Goal: Information Seeking & Learning: Compare options

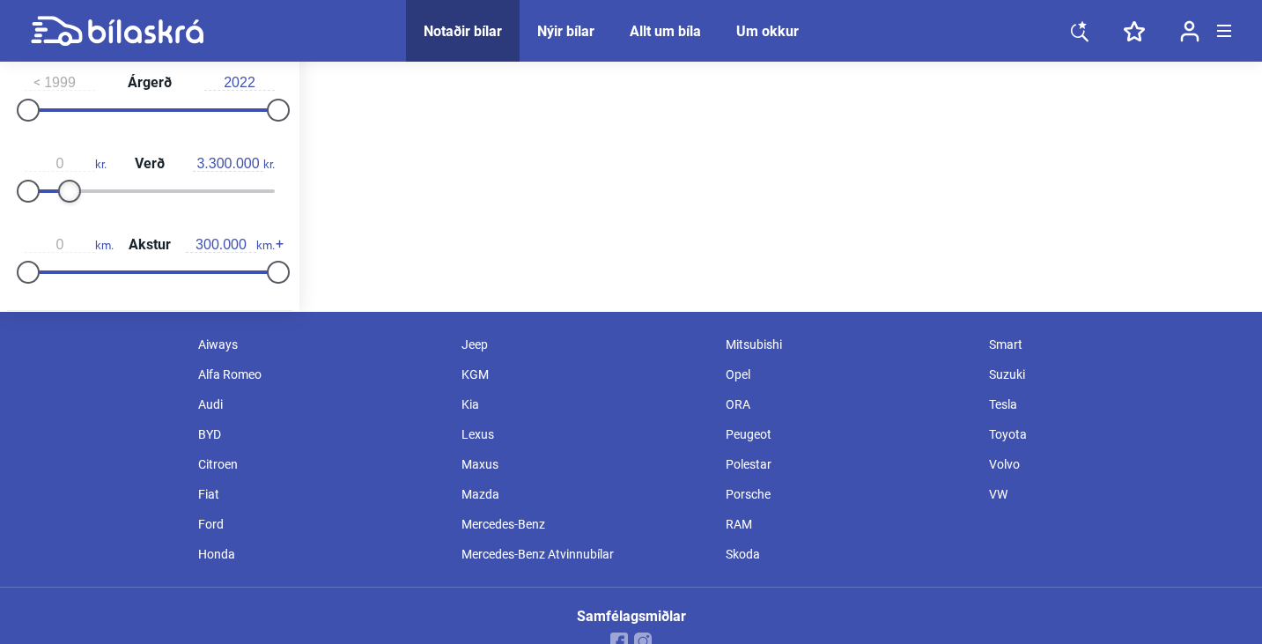
type input "3.200.000"
drag, startPoint x: 265, startPoint y: 195, endPoint x: 60, endPoint y: 239, distance: 209.9
click at [60, 239] on div "1999 Árgerð 2022 0 kr. Verð 3.200.000 kr. 0 km. Akstur 300.000 km." at bounding box center [149, 174] width 299 height 243
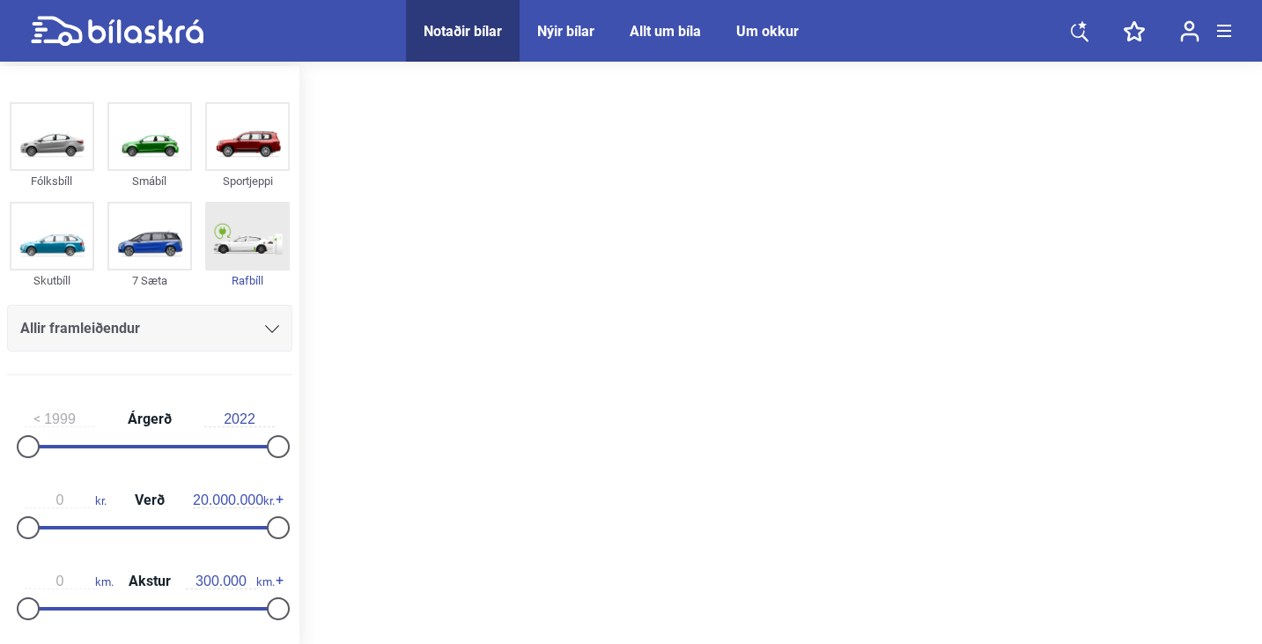
click at [230, 247] on img at bounding box center [247, 235] width 81 height 65
click at [122, 446] on div at bounding box center [198, 447] width 152 height 4
click at [24, 447] on div "2008 Árgerð 2022" at bounding box center [149, 429] width 285 height 81
click at [29, 448] on div "2008 Árgerð 2022" at bounding box center [149, 429] width 285 height 81
type input "1999"
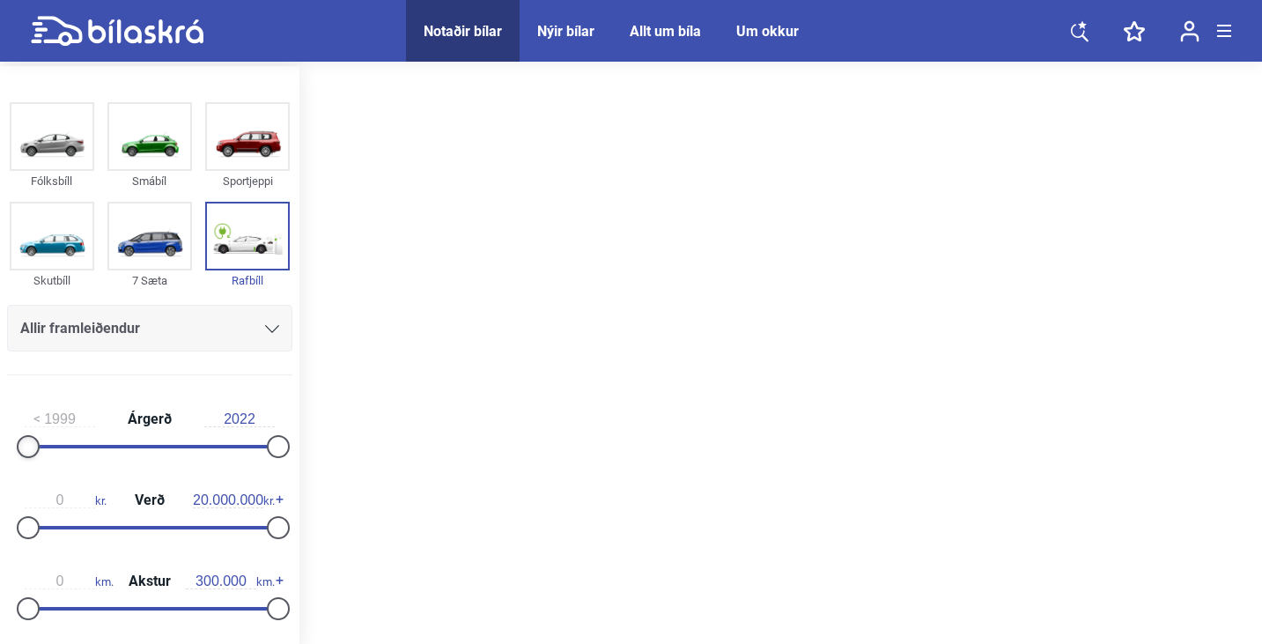
drag, startPoint x: 116, startPoint y: 448, endPoint x: 0, endPoint y: 450, distance: 116.3
click at [0, 450] on div "1999 Árgerð 2022 0 kr. Verð 20.000.000 kr. 0 km. Akstur 300.000 km." at bounding box center [149, 510] width 299 height 243
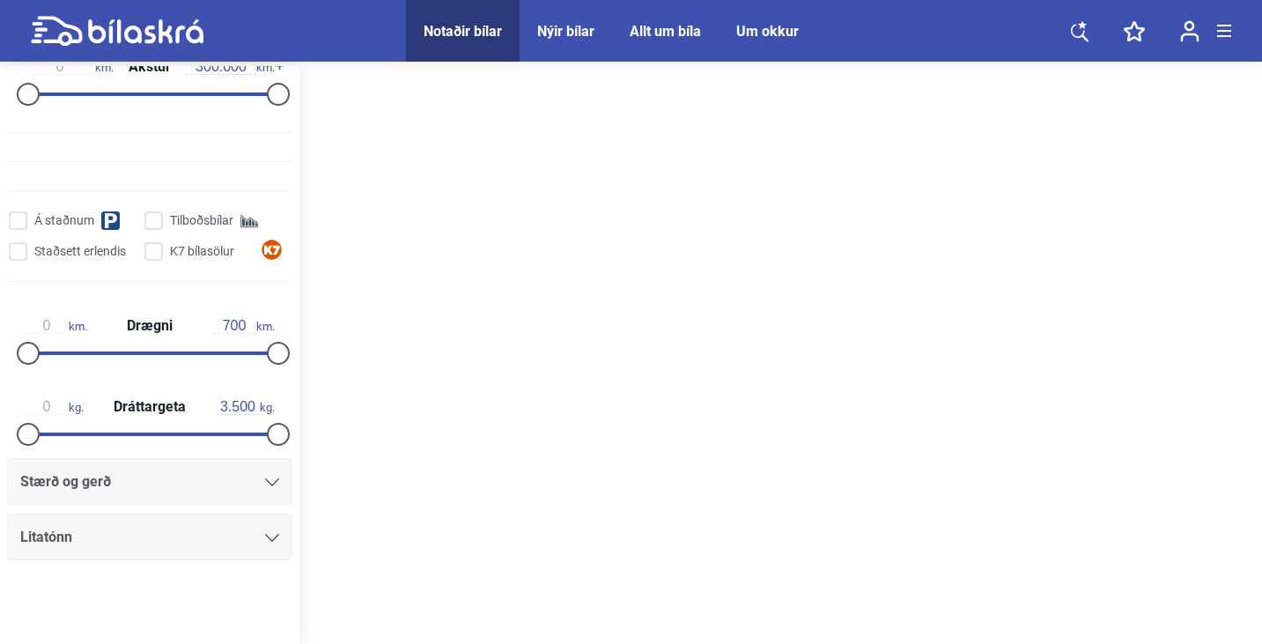
click at [455, 26] on div "Notaðir bílar" at bounding box center [463, 31] width 78 height 17
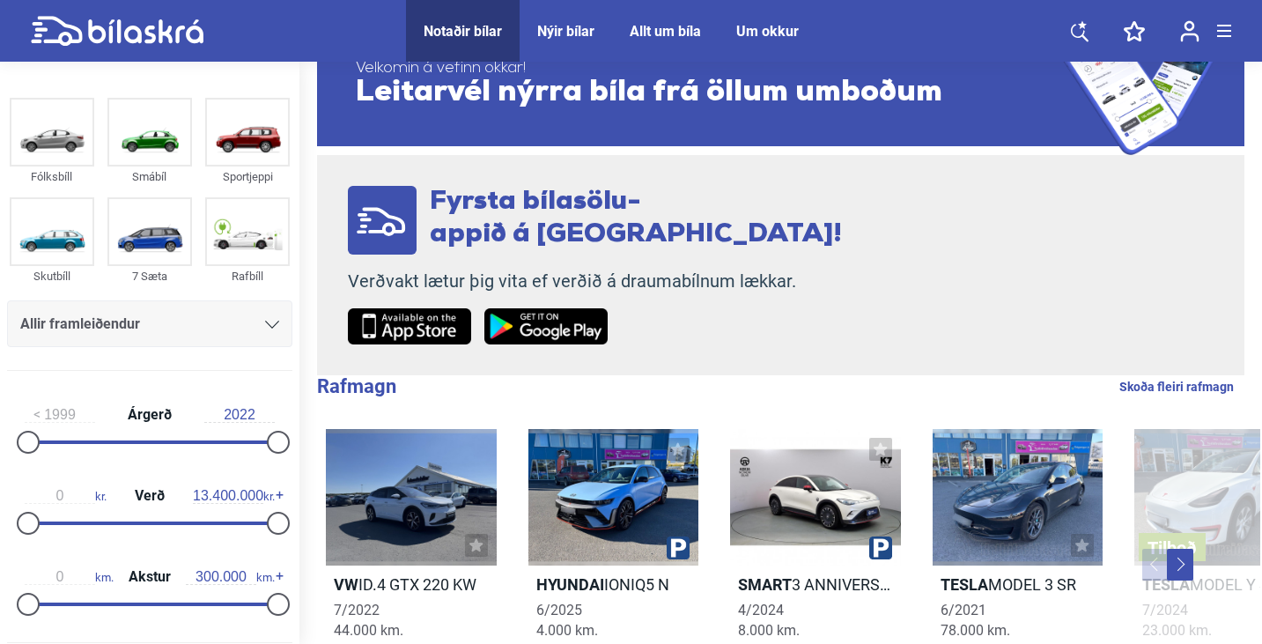
click at [188, 523] on div at bounding box center [150, 523] width 250 height 4
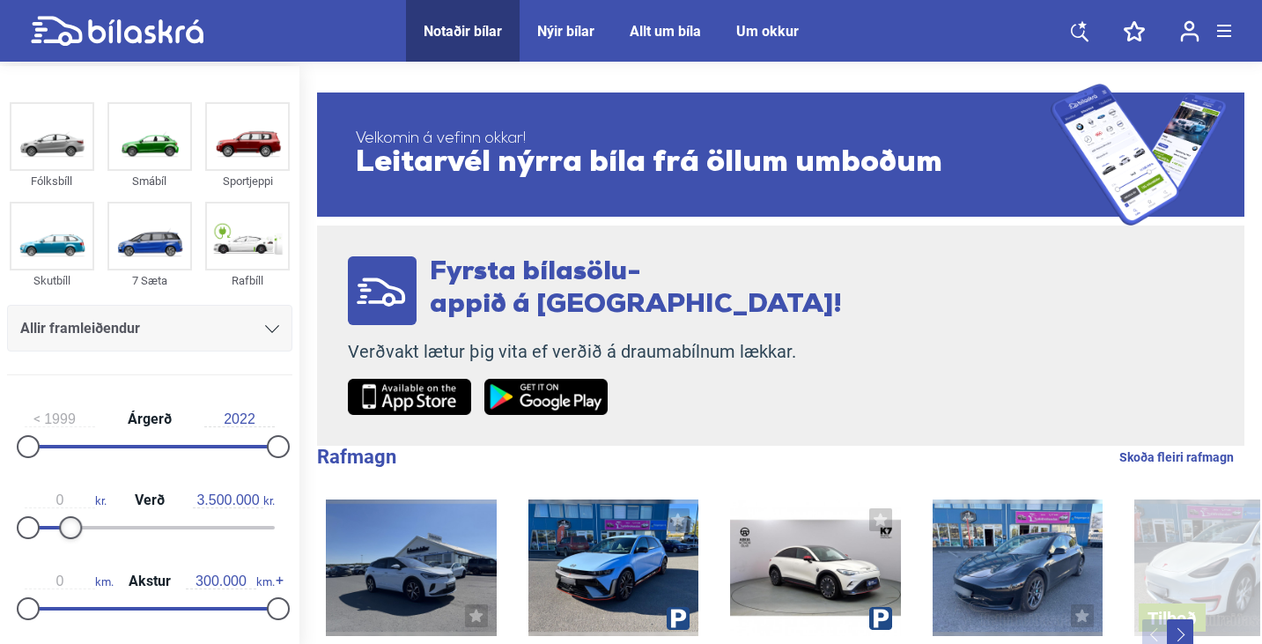
type input "3.700.000"
drag, startPoint x: 190, startPoint y: 532, endPoint x: 71, endPoint y: 554, distance: 120.9
click at [71, 554] on div "1999 Árgerð 2022 0 kr. Verð 3.700.000 kr. 0 km. Akstur 300.000 km." at bounding box center [149, 510] width 299 height 243
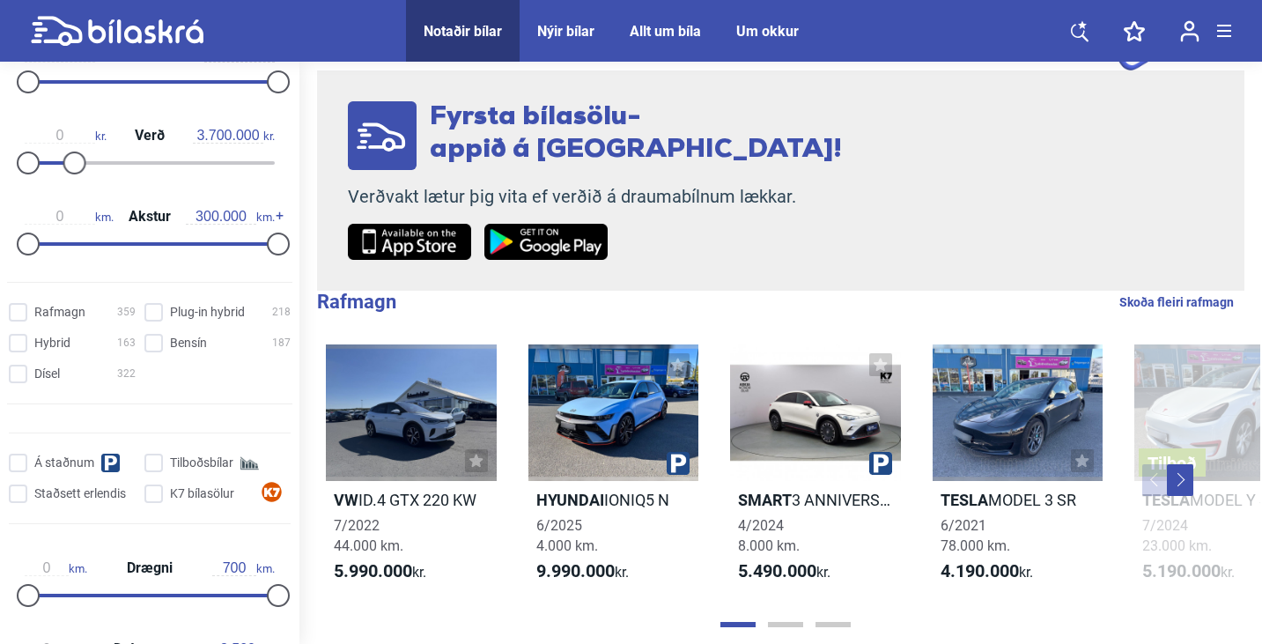
scroll to position [374, 0]
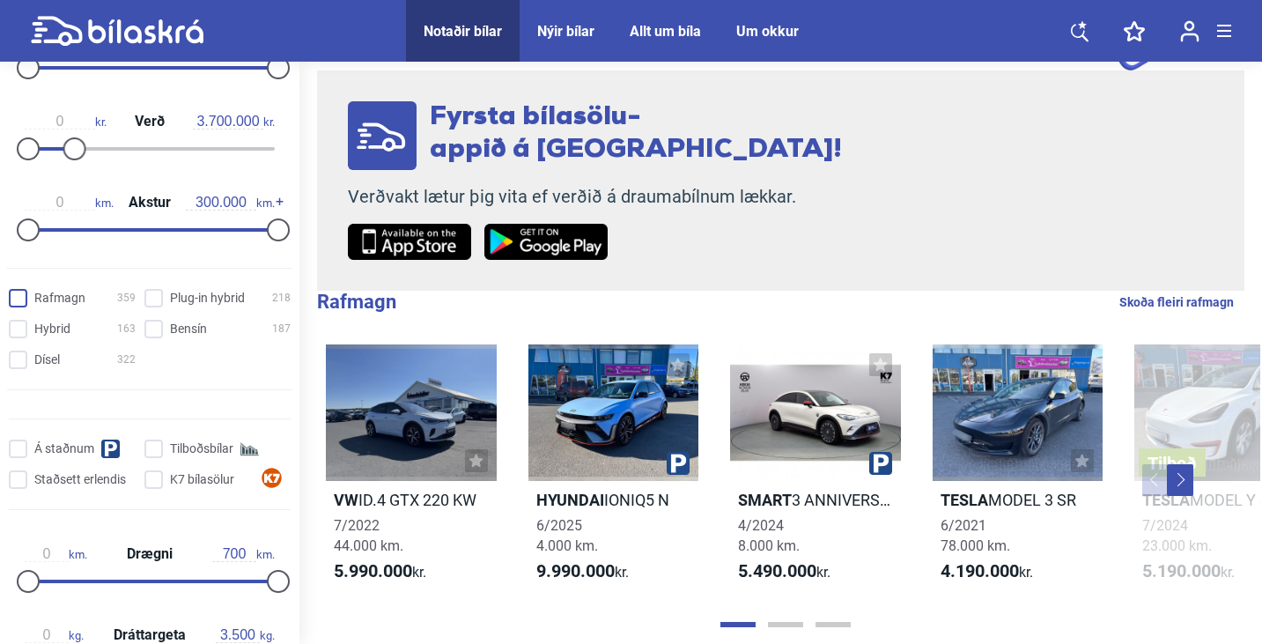
click at [25, 304] on input "Rafmagn 359" at bounding box center [74, 299] width 127 height 18
checkbox input "true"
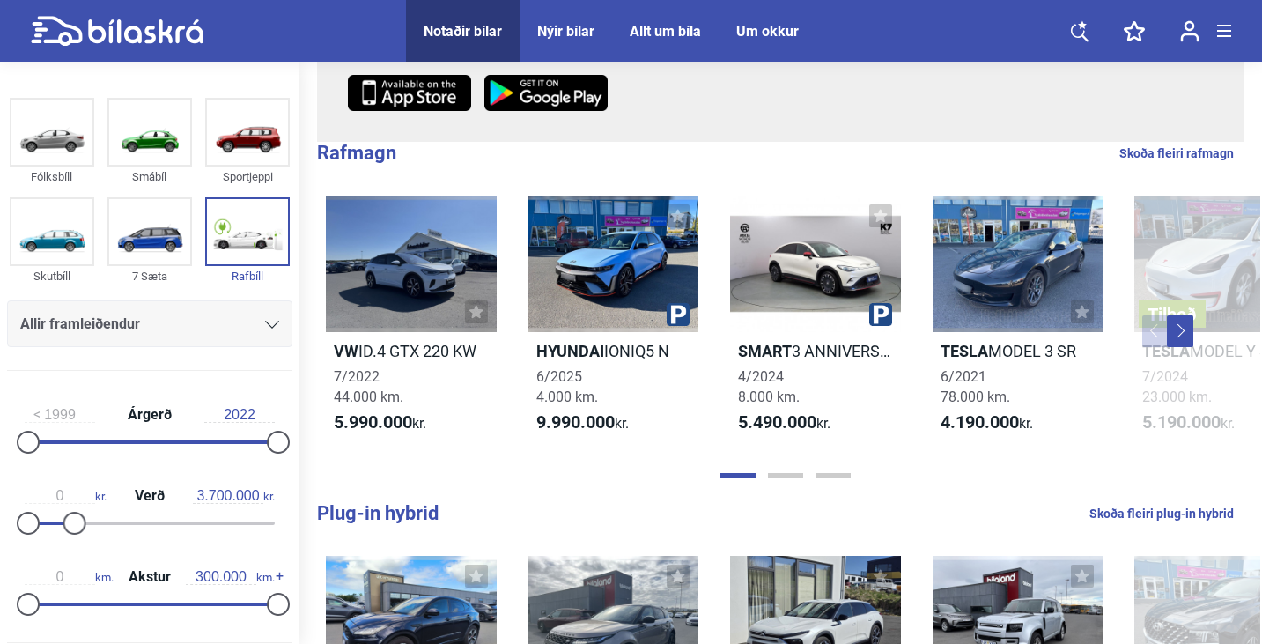
click at [246, 295] on div "Fólksbíll Smábíl Sportjeppi Skutbíll 7 Sæta Rafbíll Allir framleiðendur [PERSON…" at bounding box center [149, 238] width 299 height 292
click at [1186, 338] on button "Next" at bounding box center [1180, 331] width 26 height 32
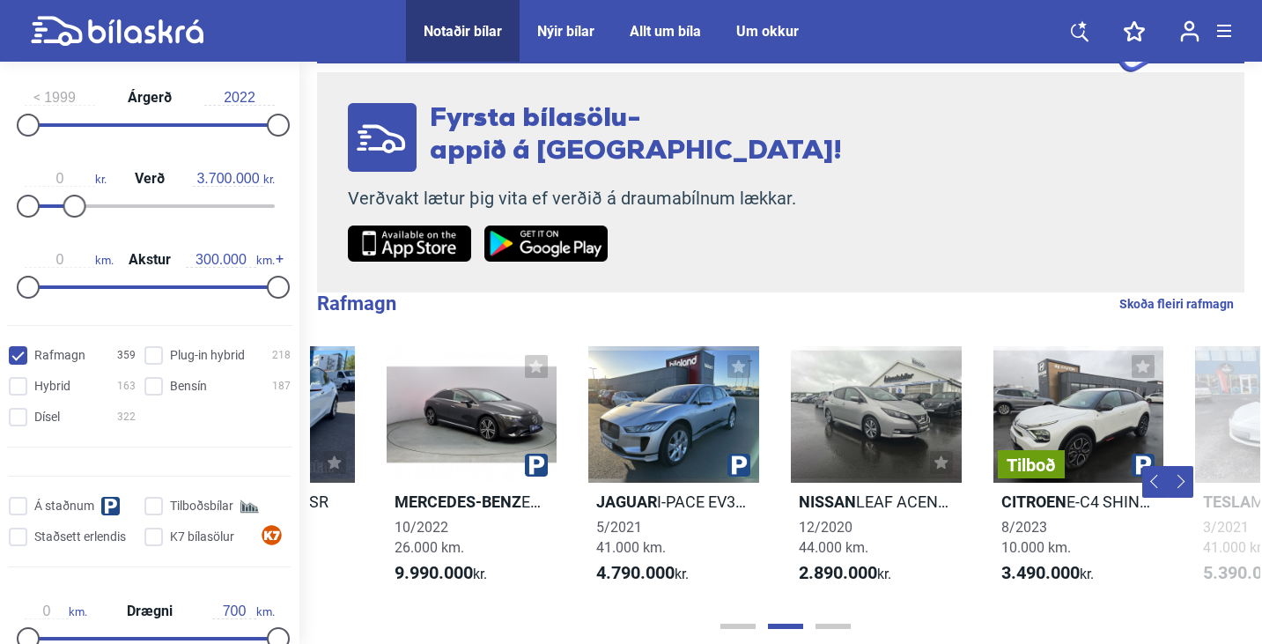
scroll to position [316, 0]
click at [1188, 302] on link "Skoða fleiri rafmagn" at bounding box center [1176, 303] width 114 height 23
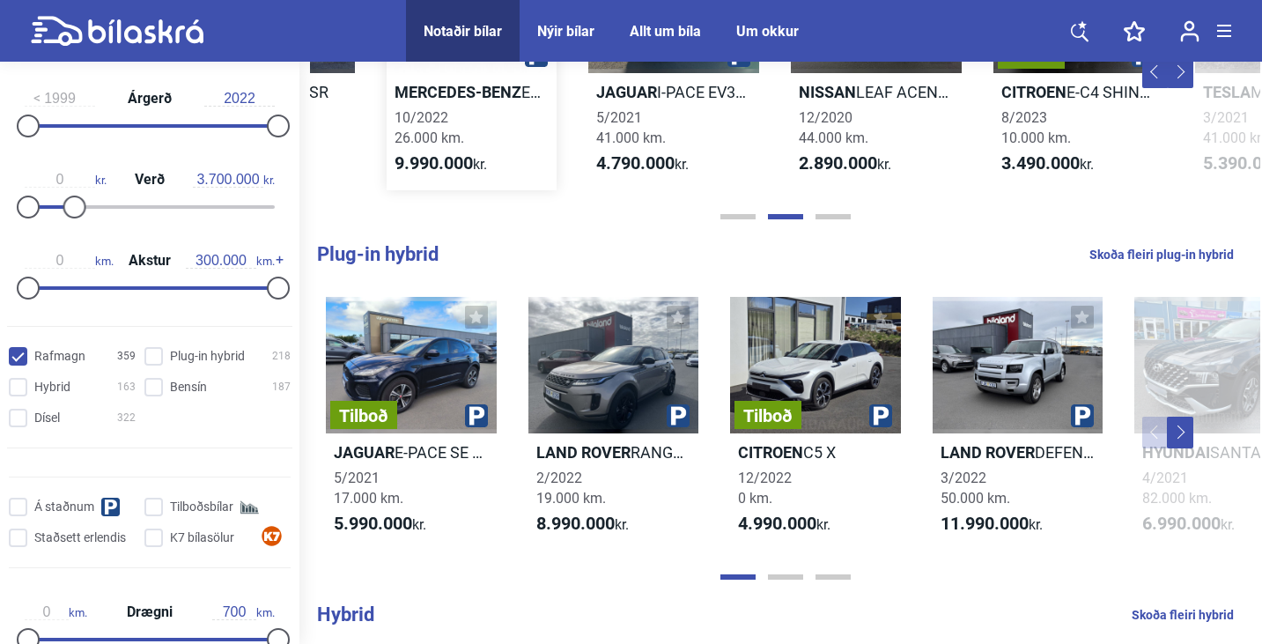
scroll to position [0, 0]
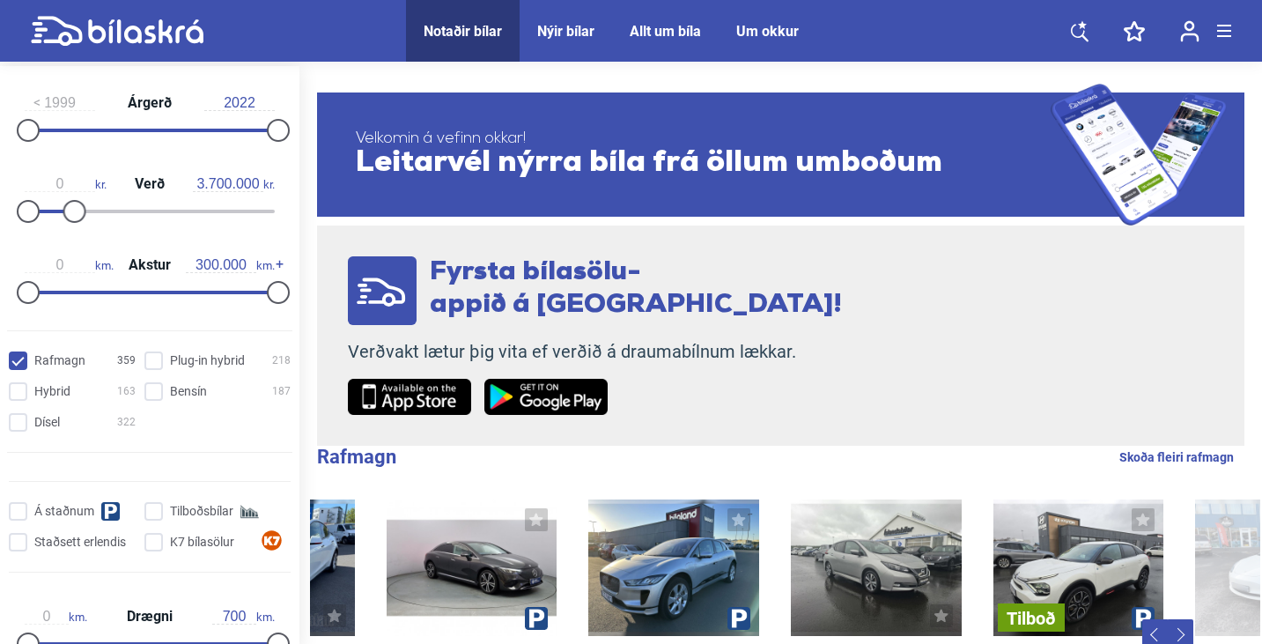
click at [524, 178] on span "Leitarvél nýrra bíla frá öllum umboðum" at bounding box center [703, 164] width 695 height 32
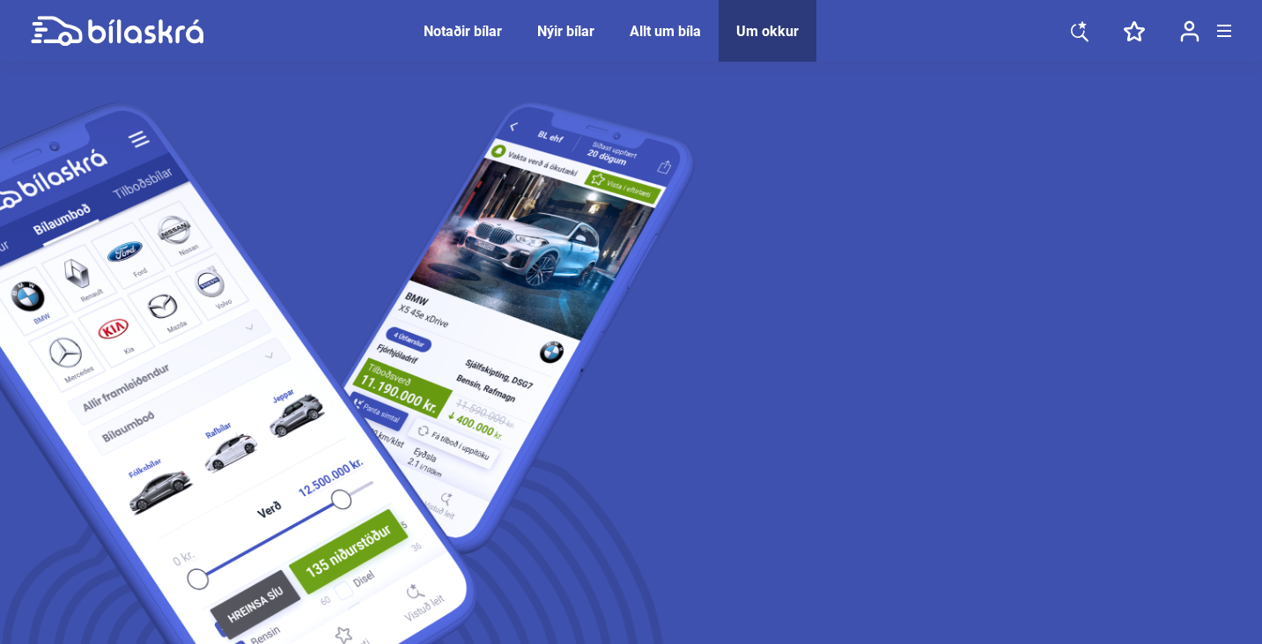
scroll to position [77, 0]
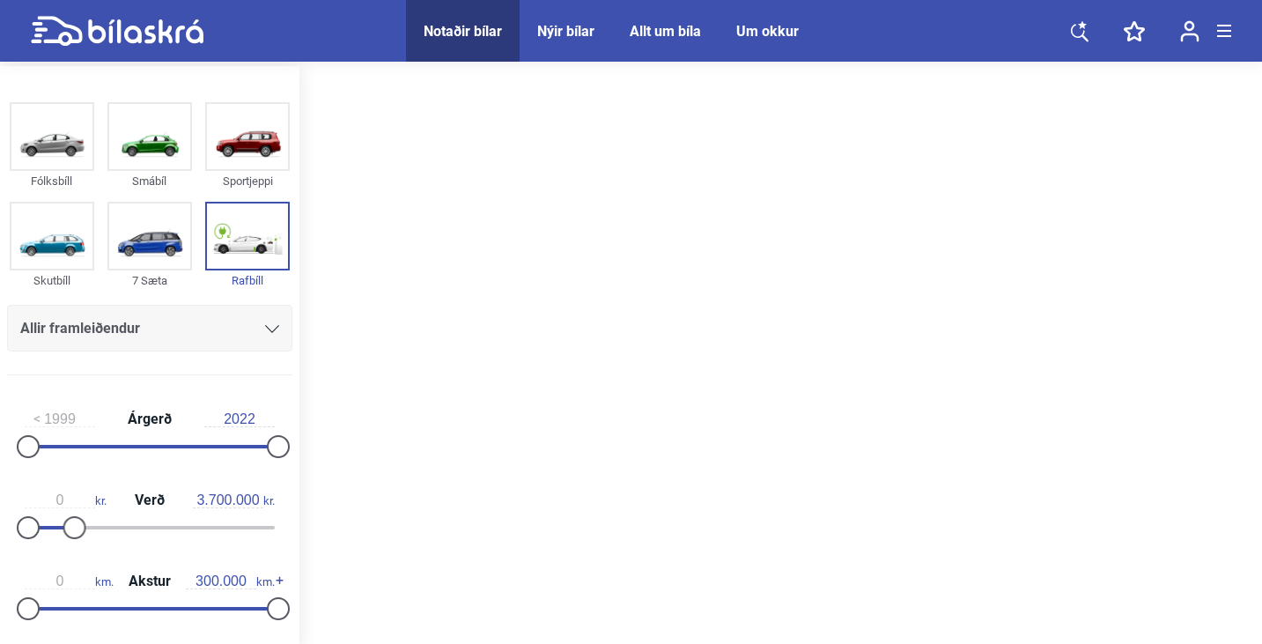
click at [65, 11] on link at bounding box center [117, 31] width 173 height 62
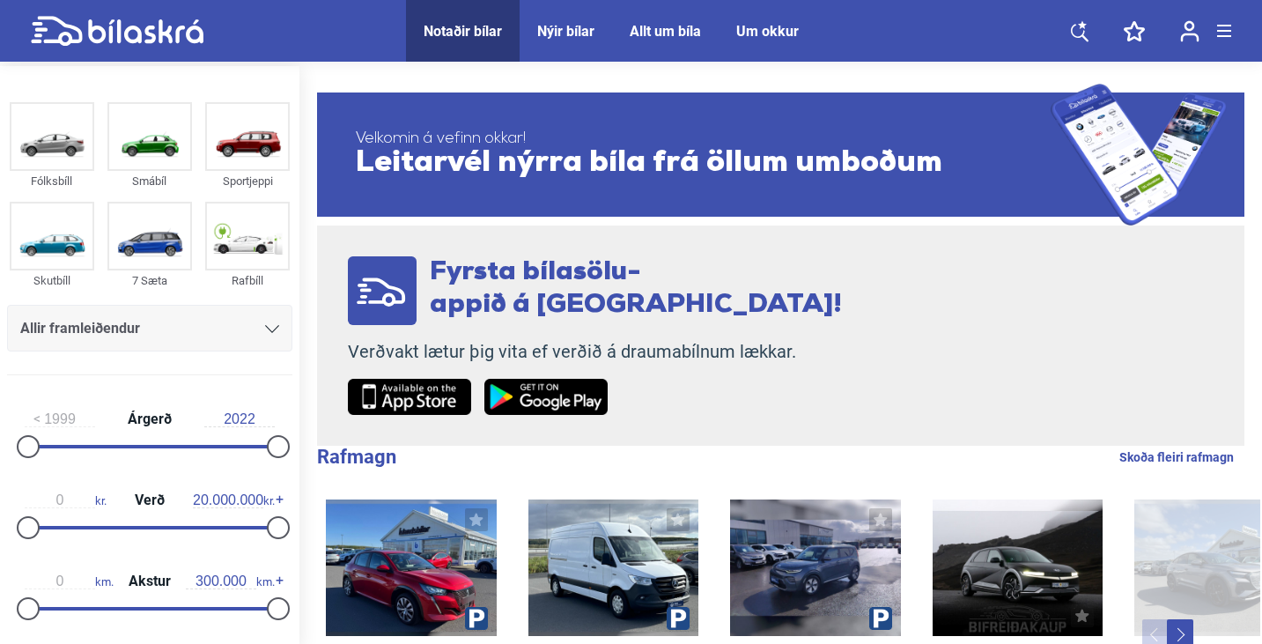
click at [411, 409] on img at bounding box center [409, 397] width 123 height 36
click at [544, 411] on img at bounding box center [545, 397] width 123 height 36
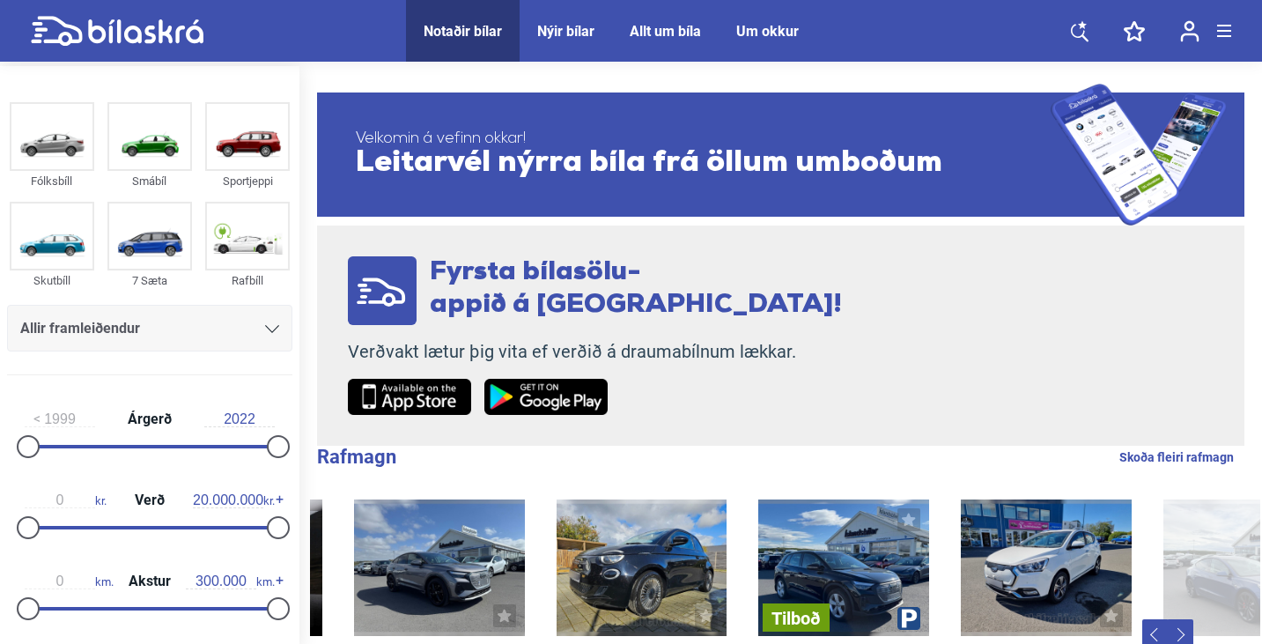
click at [439, 396] on img at bounding box center [409, 397] width 123 height 36
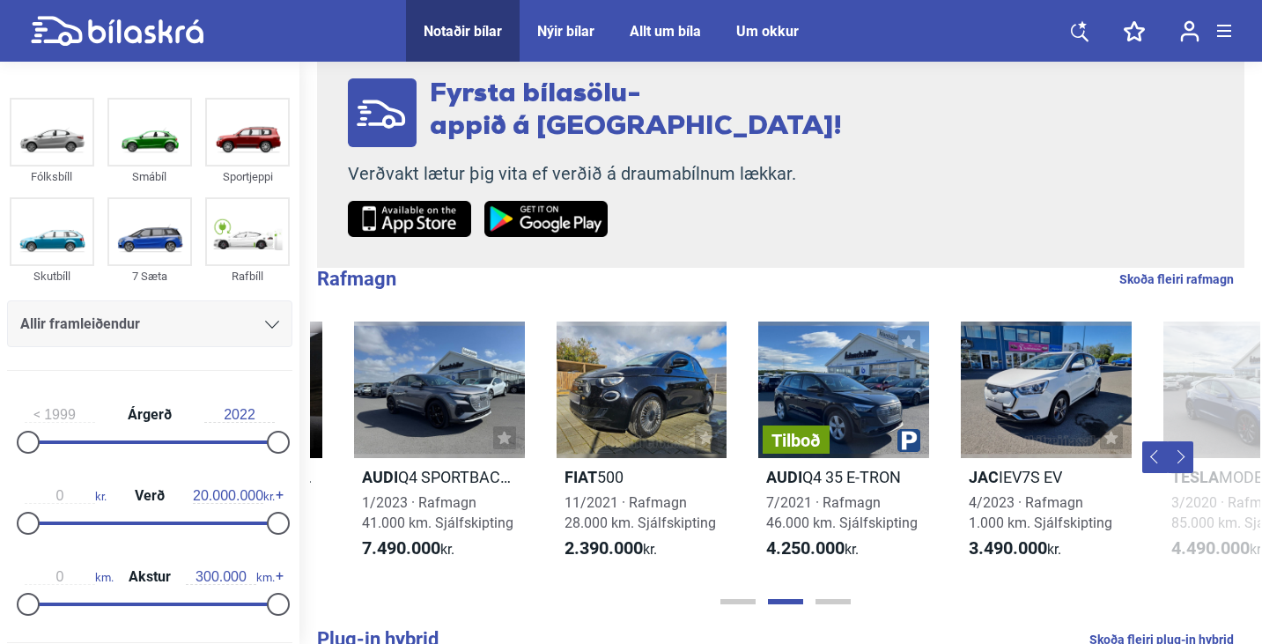
scroll to position [180, 0]
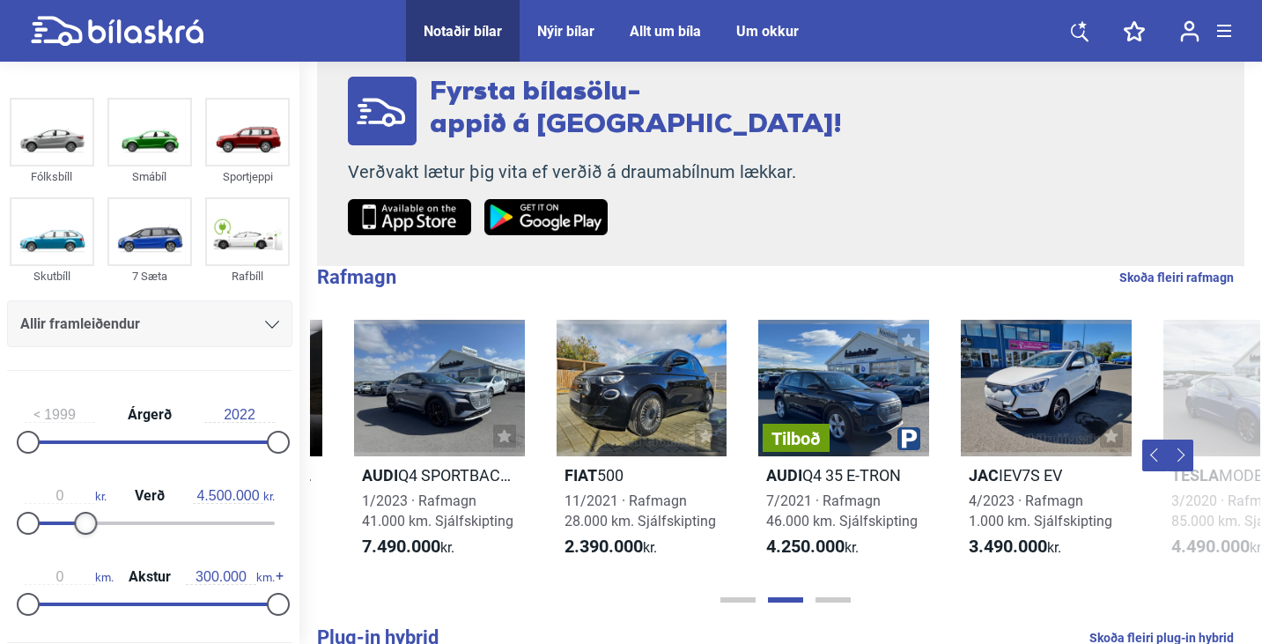
type input "4.400.000"
drag, startPoint x: 270, startPoint y: 522, endPoint x: 80, endPoint y: 516, distance: 190.3
click at [80, 516] on div at bounding box center [85, 523] width 23 height 23
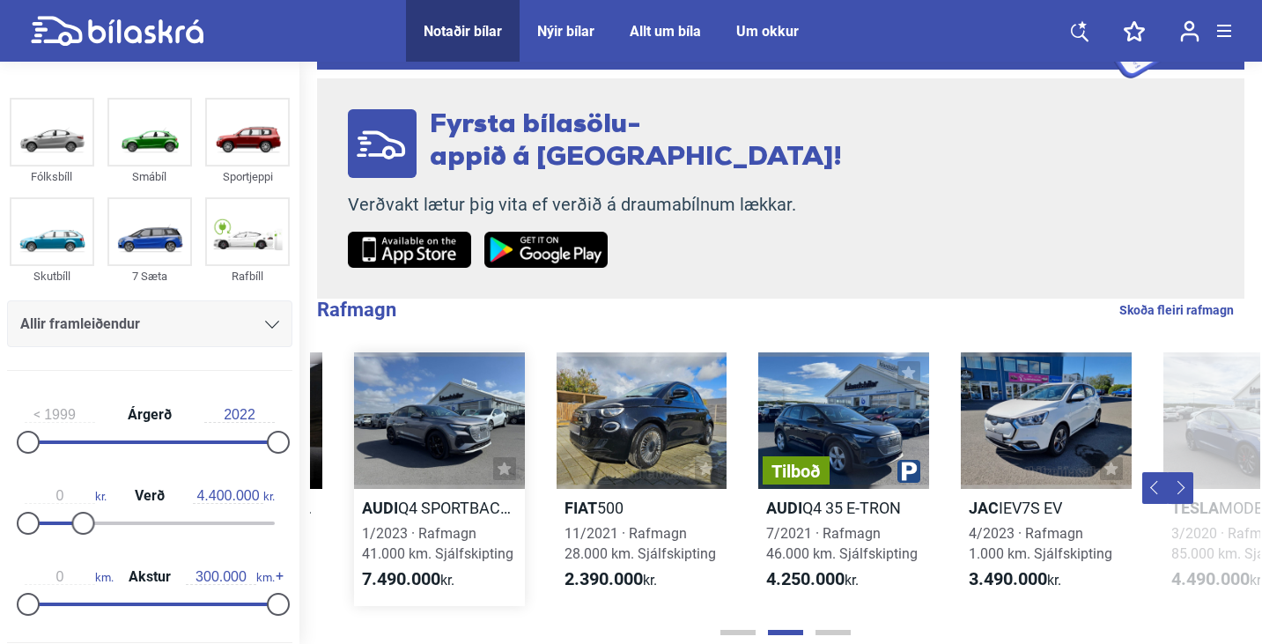
scroll to position [181, 0]
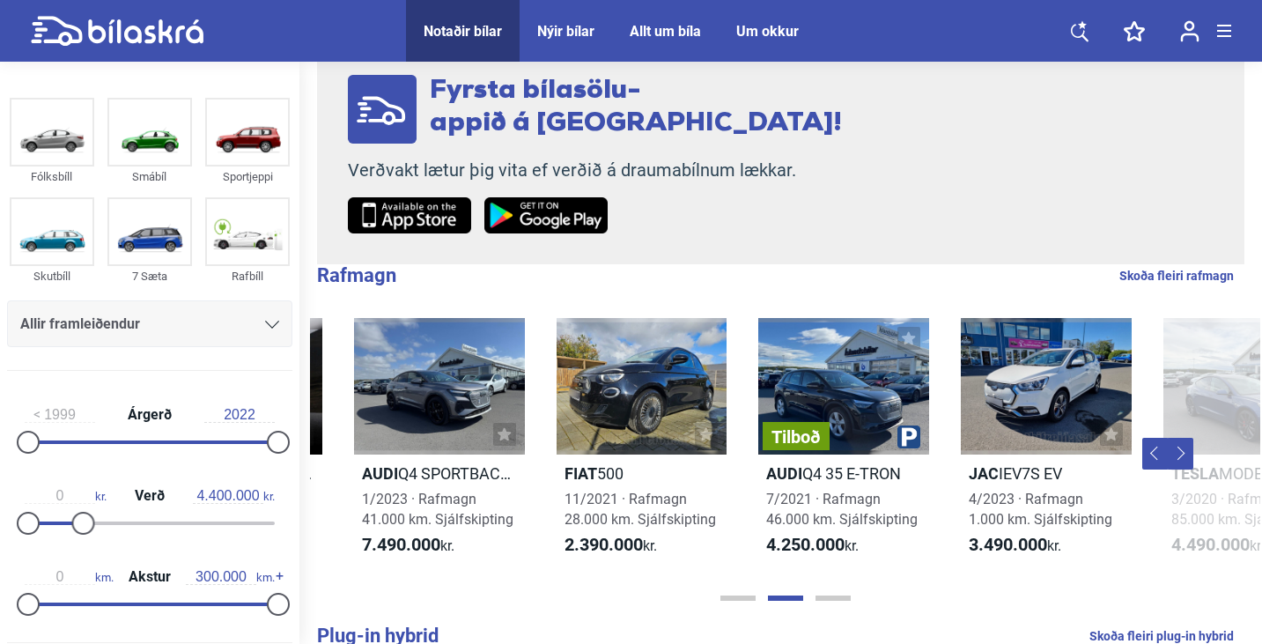
click at [1181, 453] on button "Next" at bounding box center [1180, 454] width 26 height 32
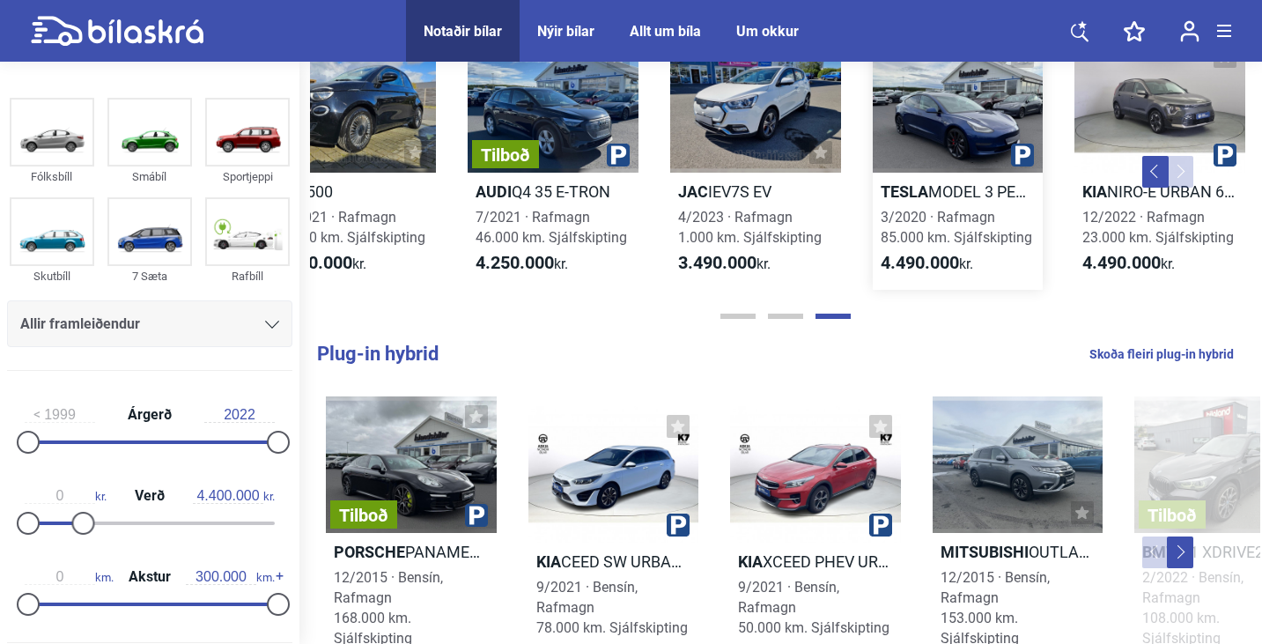
scroll to position [617, 0]
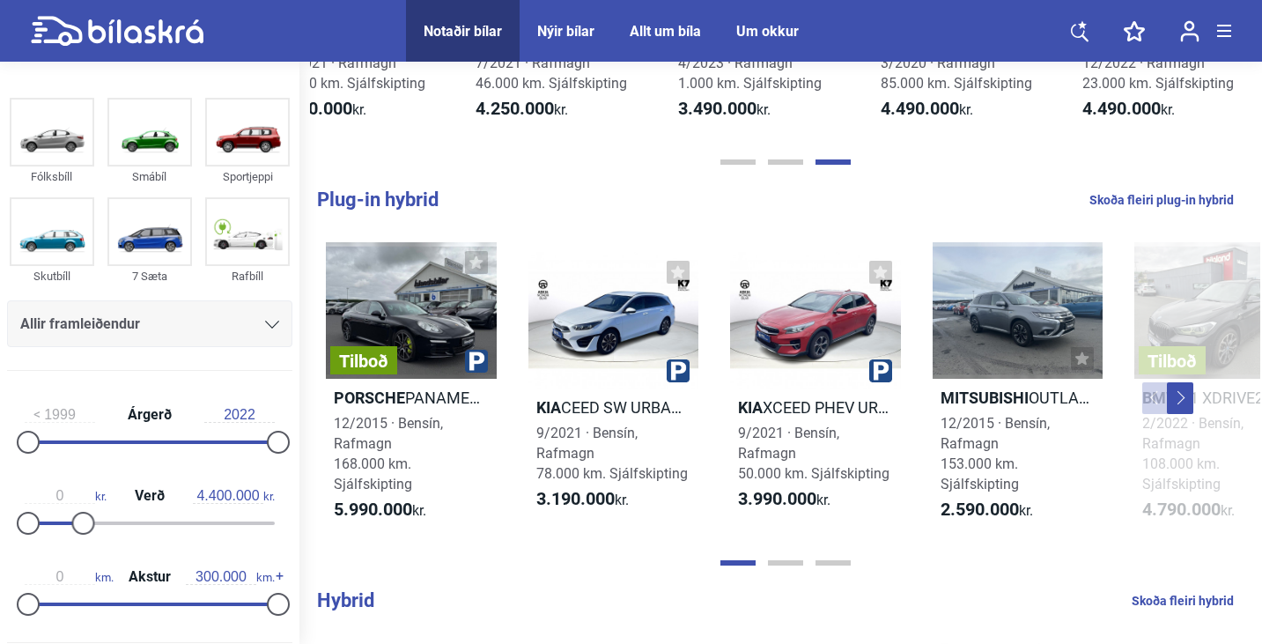
click at [1188, 407] on button "Next" at bounding box center [1180, 398] width 26 height 32
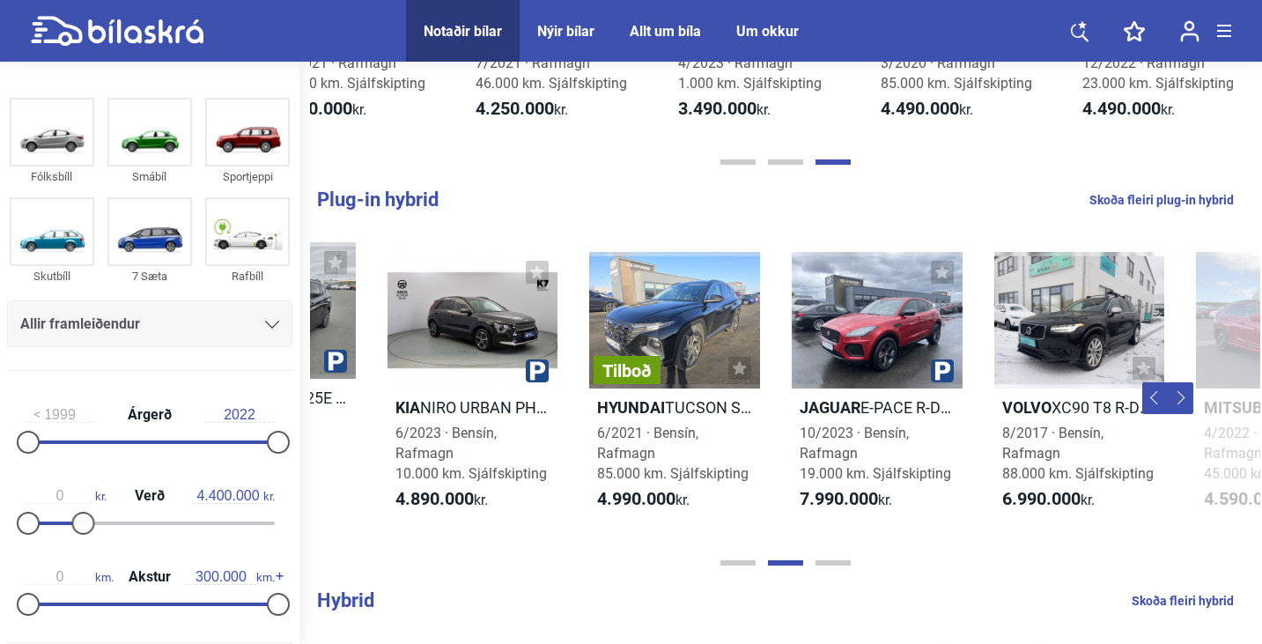
scroll to position [0, 950]
click at [1188, 407] on button "Next" at bounding box center [1180, 398] width 26 height 32
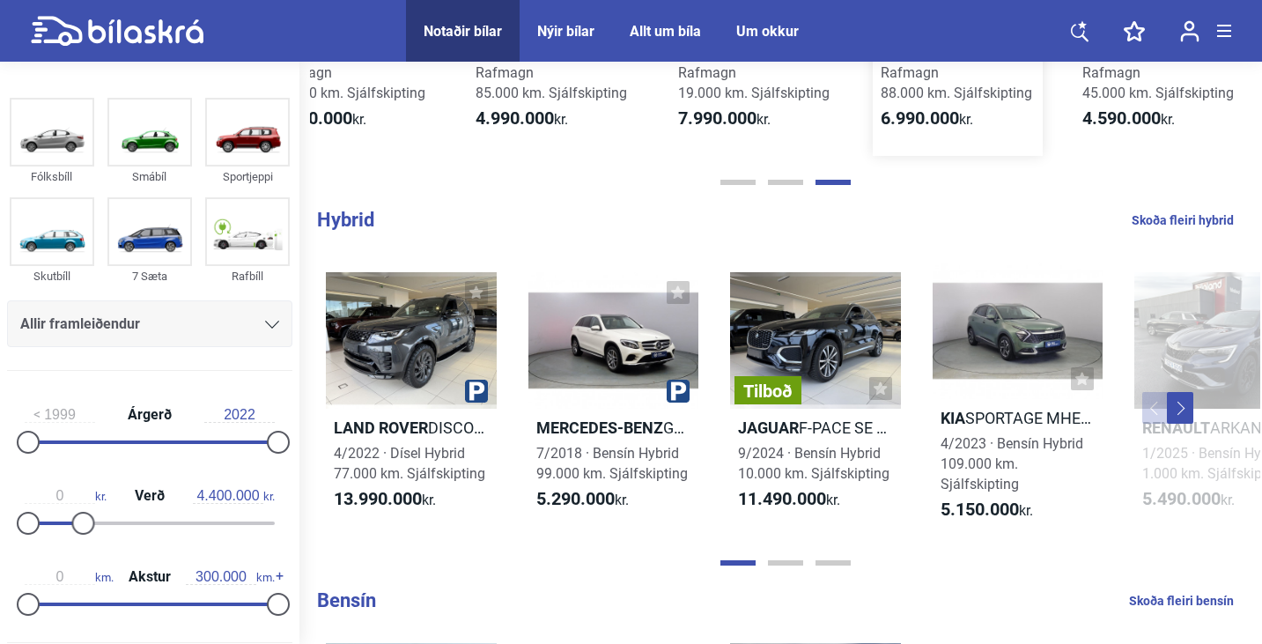
scroll to position [1012, 0]
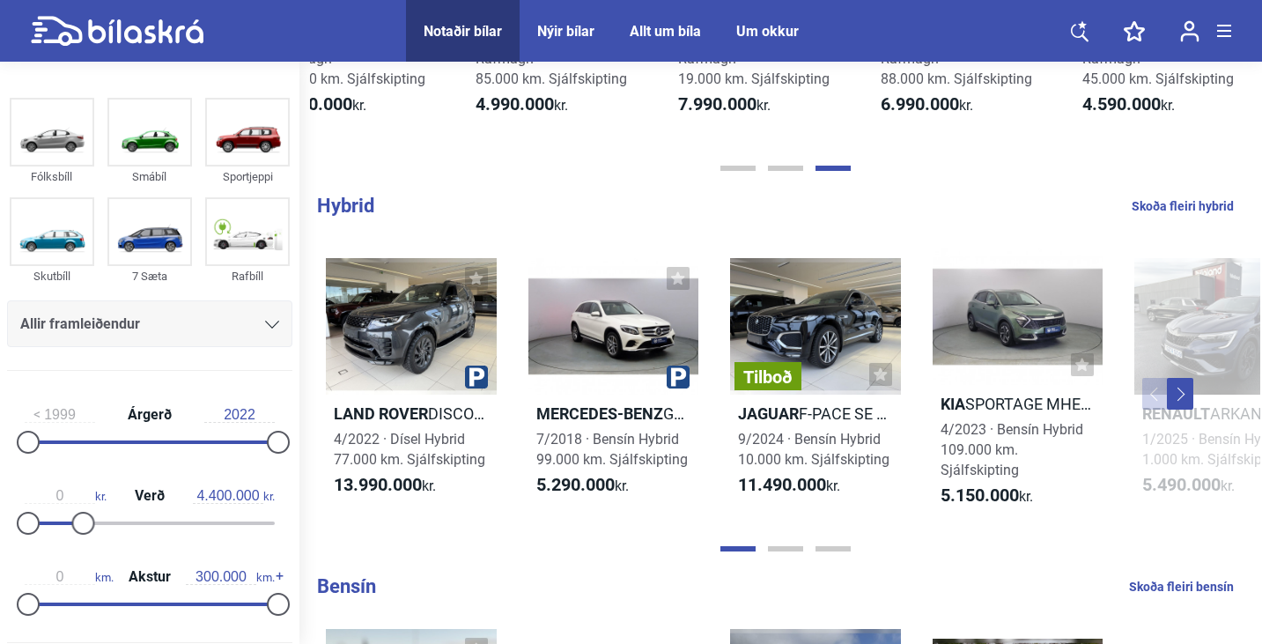
click at [1171, 399] on button "Next" at bounding box center [1180, 394] width 26 height 32
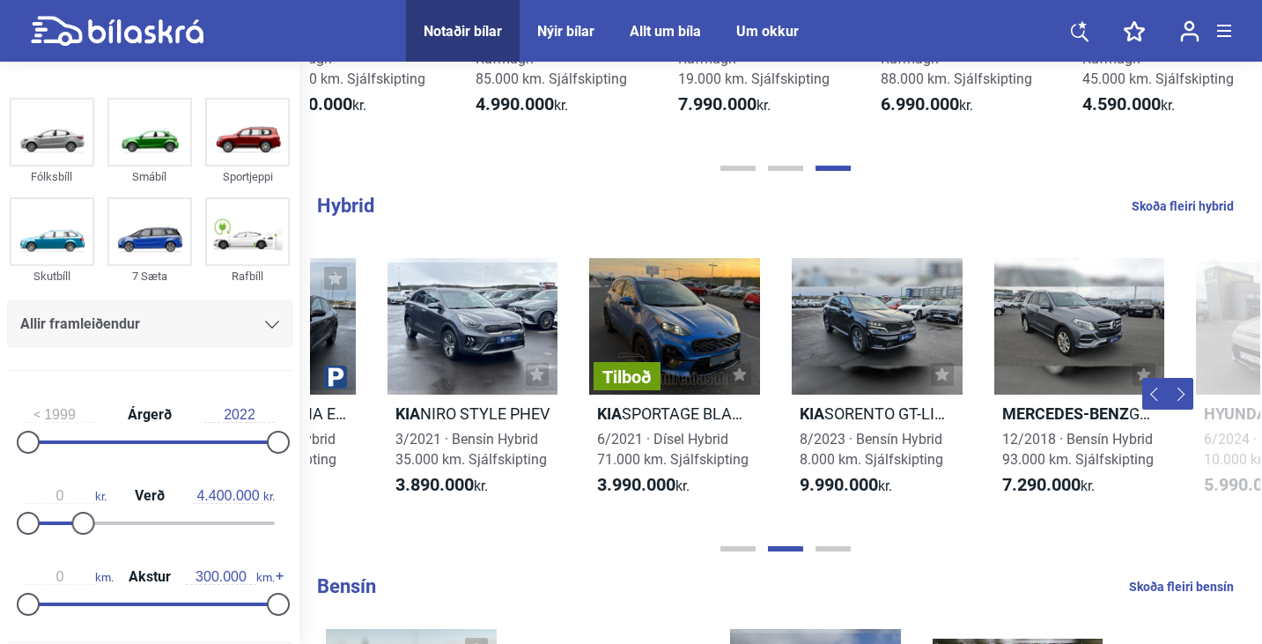
scroll to position [0, 950]
click at [1151, 397] on button "Previous" at bounding box center [1155, 394] width 26 height 32
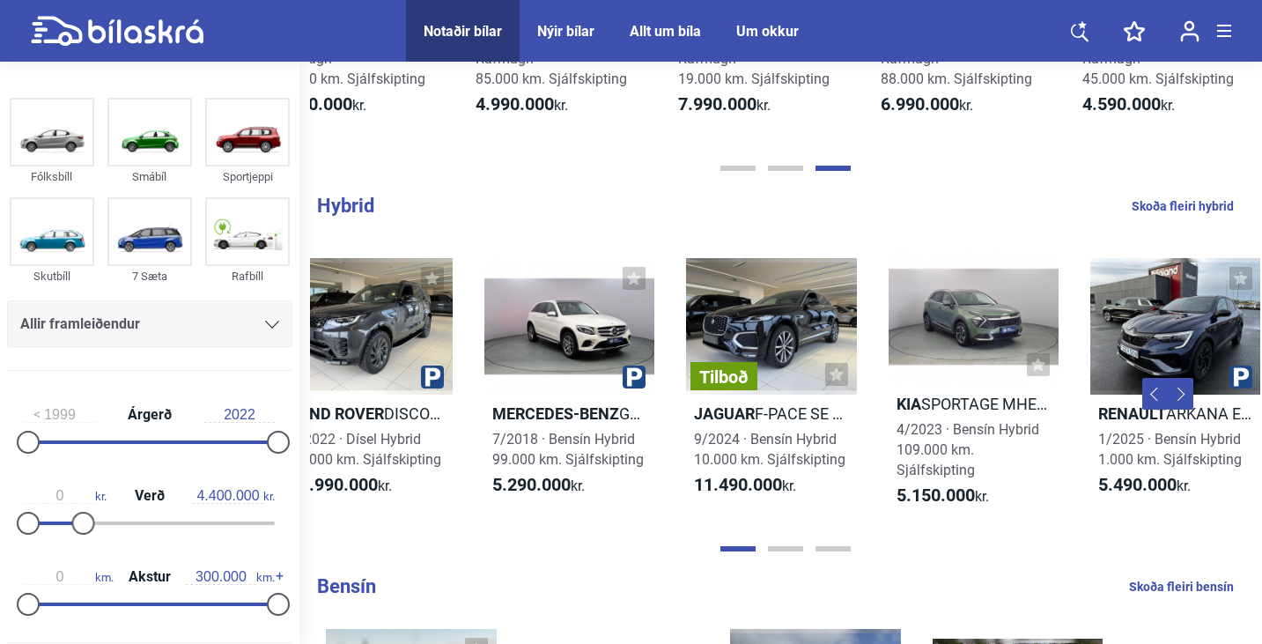
scroll to position [0, 40]
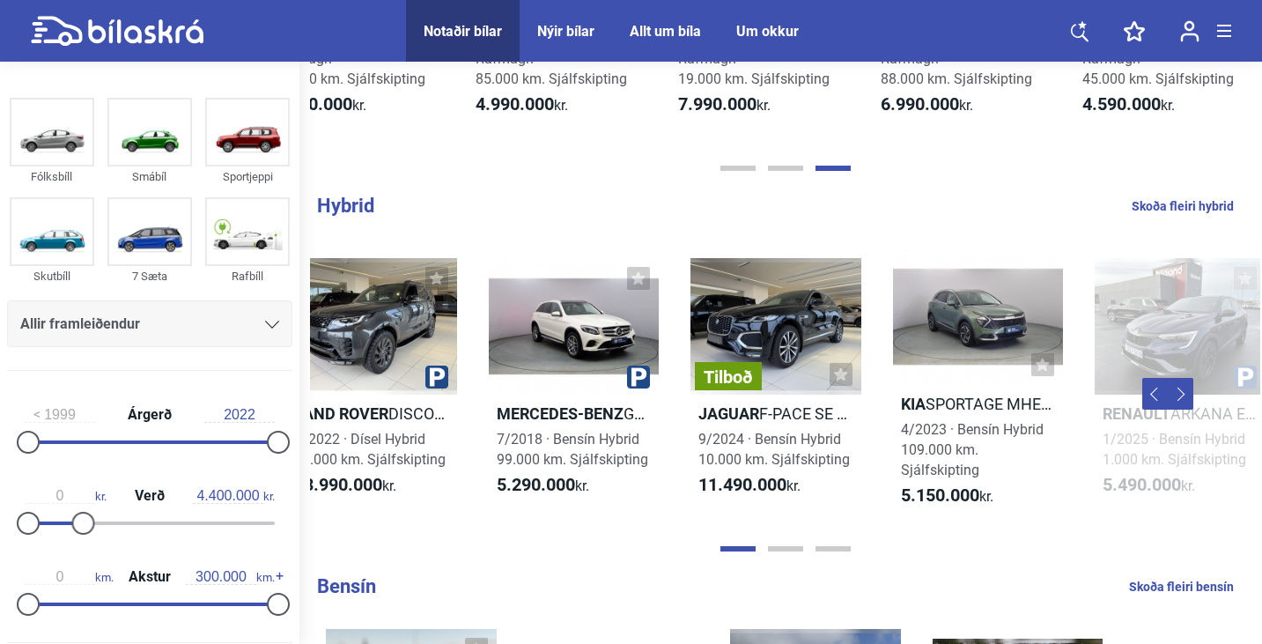
click at [1179, 398] on button "Next" at bounding box center [1180, 394] width 26 height 32
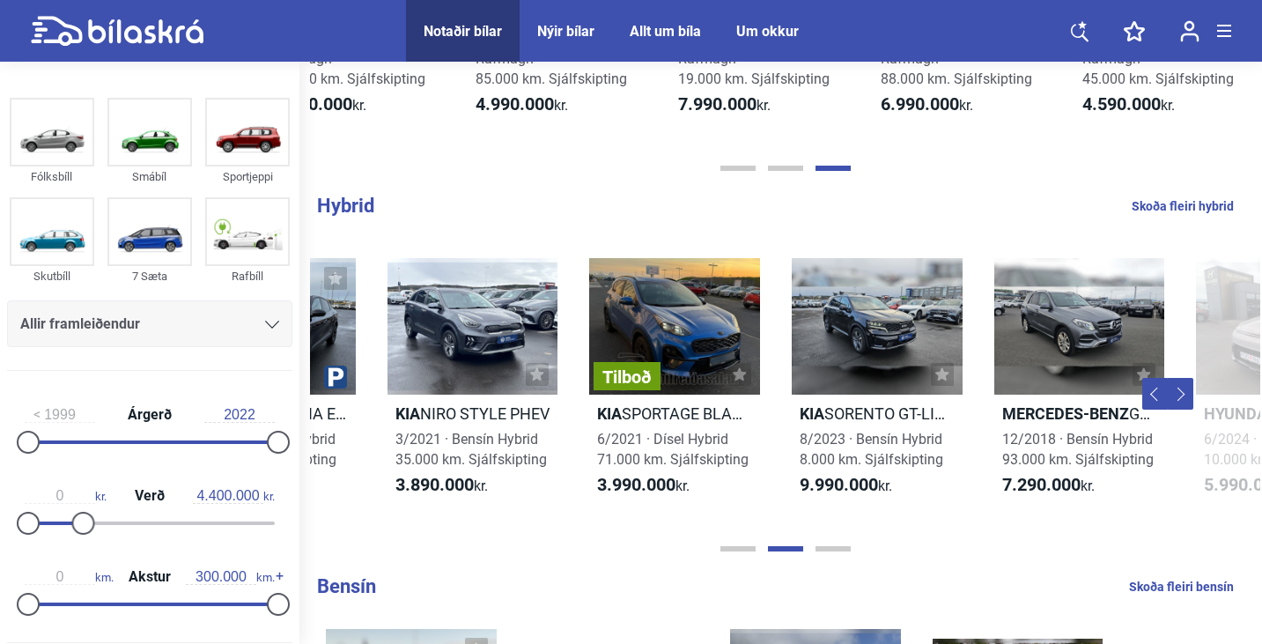
scroll to position [0, 950]
click at [1181, 400] on button "Next" at bounding box center [1180, 394] width 26 height 32
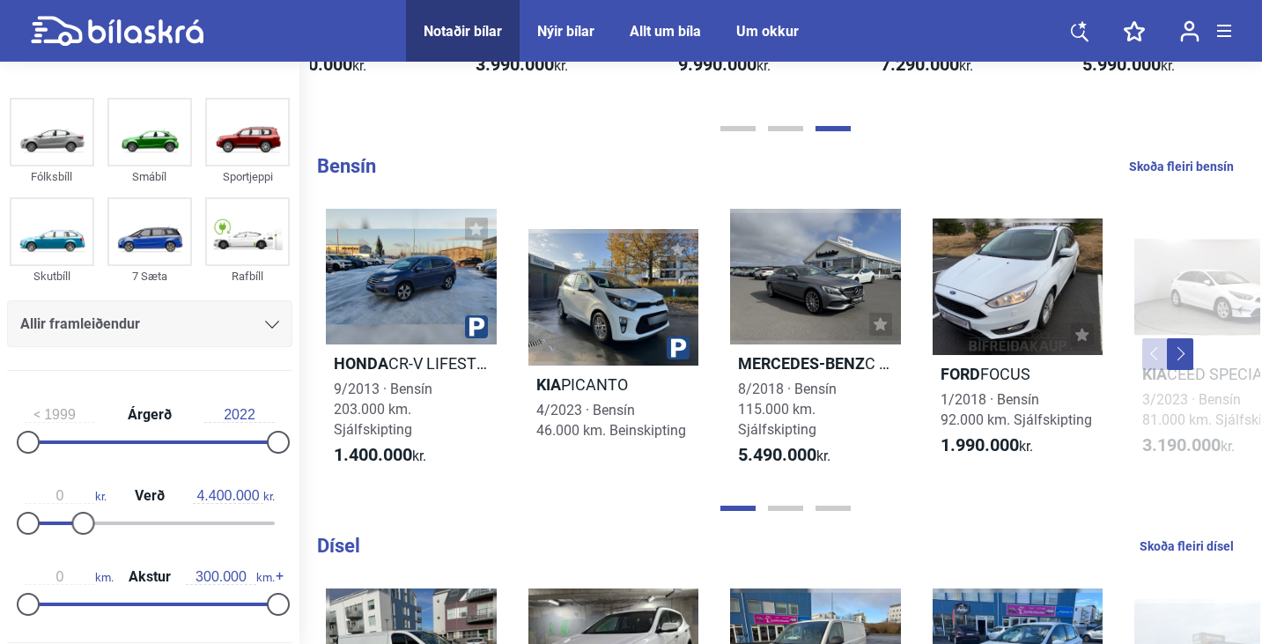
scroll to position [1456, 0]
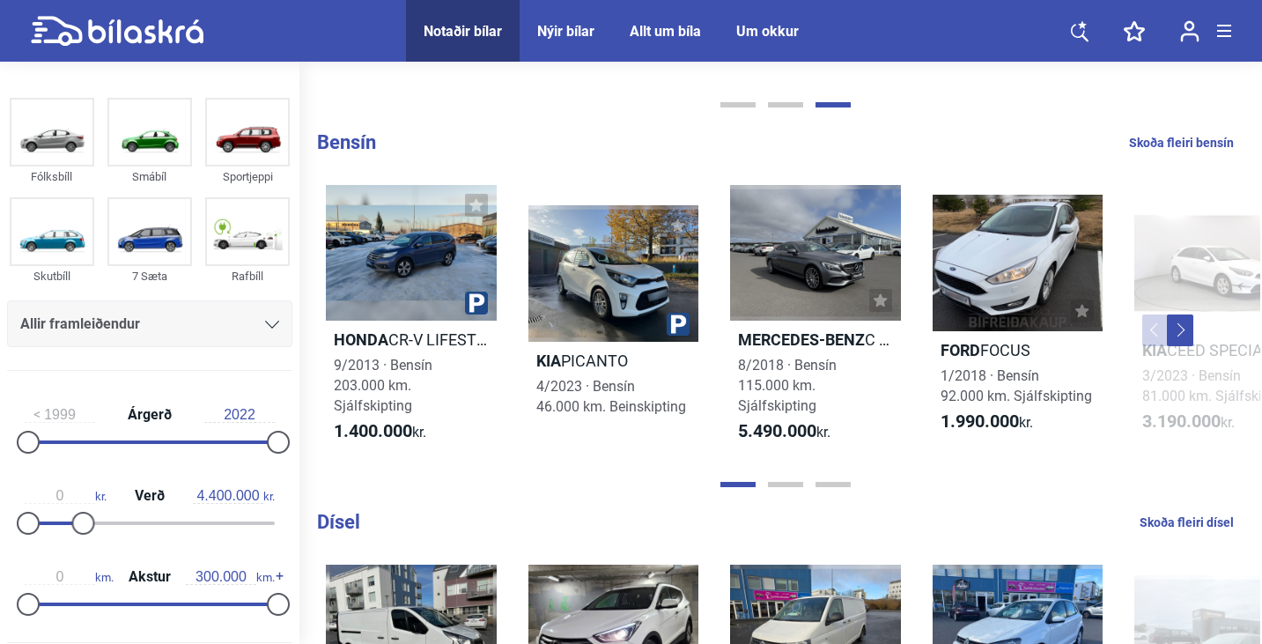
click at [1176, 338] on button "Next" at bounding box center [1180, 330] width 26 height 32
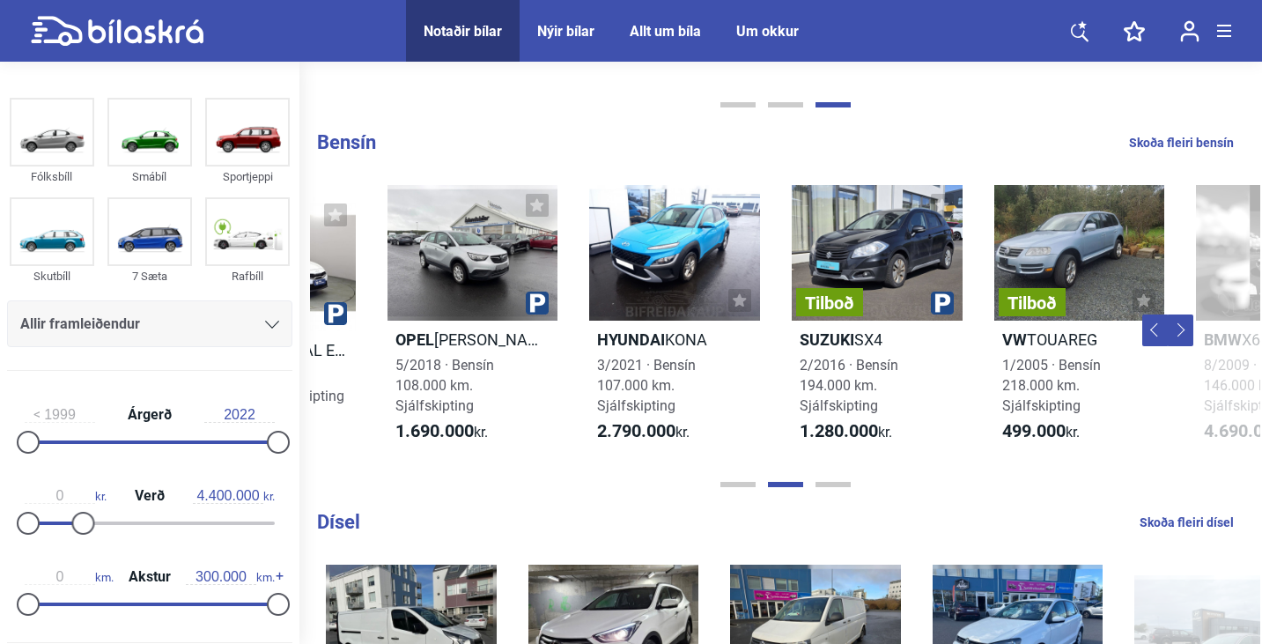
scroll to position [0, 950]
click at [1179, 338] on button "Next" at bounding box center [1180, 330] width 26 height 32
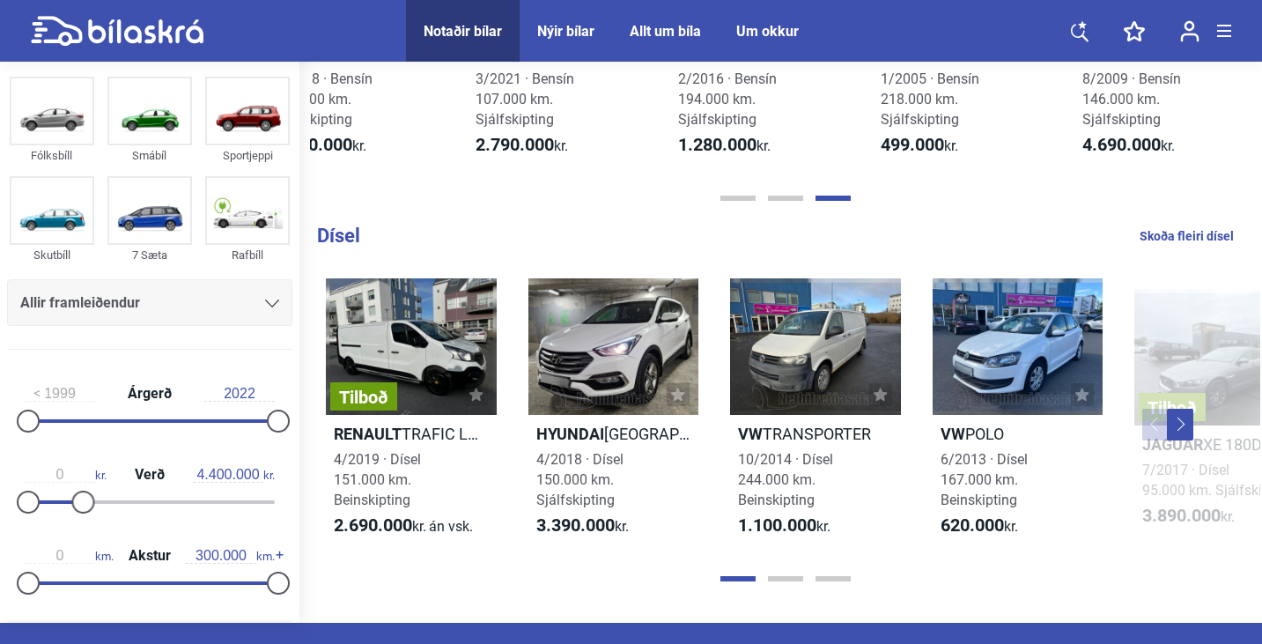
scroll to position [1770, 0]
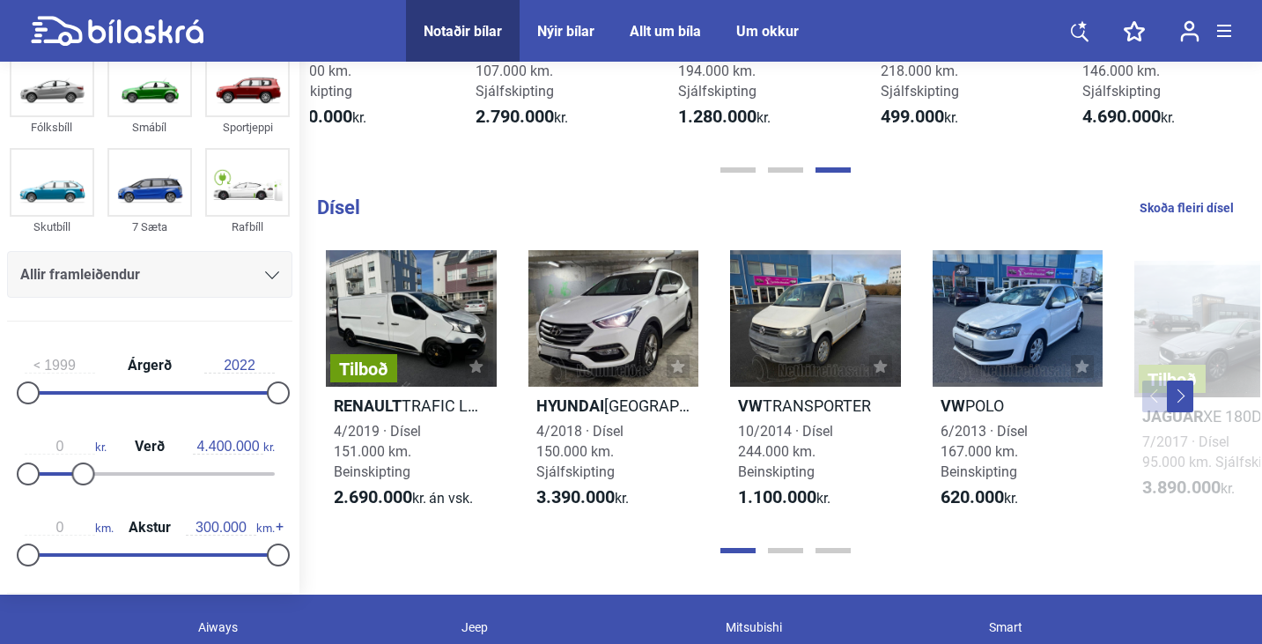
click at [1186, 403] on button "Next" at bounding box center [1180, 396] width 26 height 32
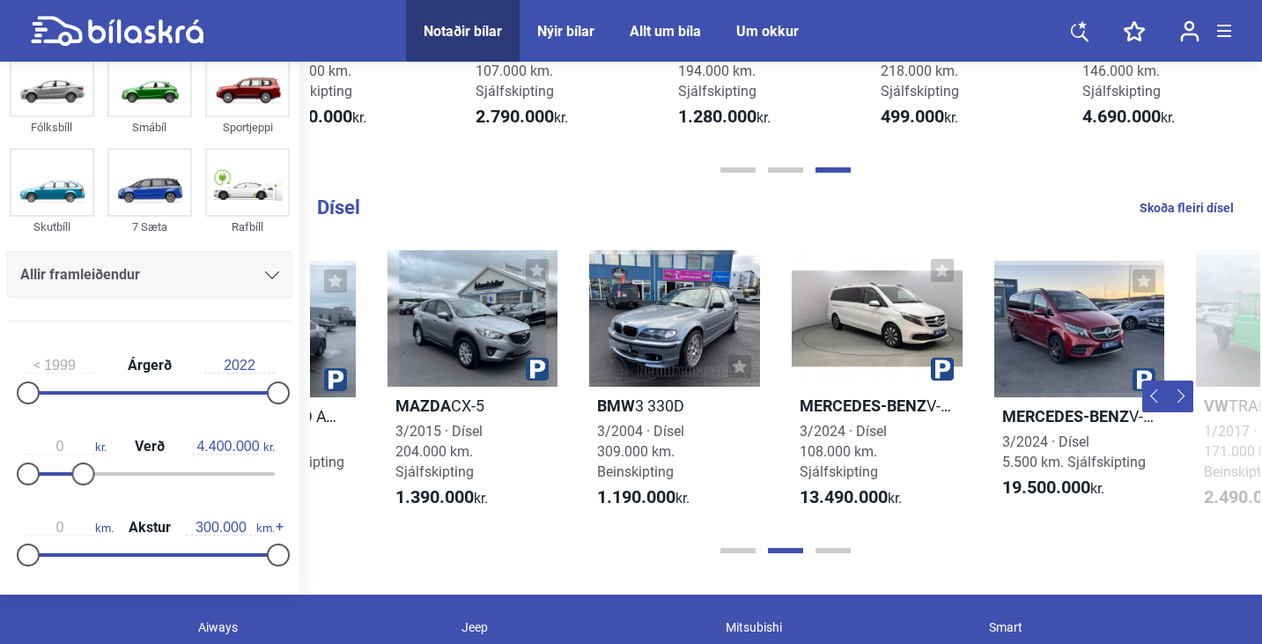
scroll to position [0, 950]
click at [1184, 403] on button "Next" at bounding box center [1180, 396] width 26 height 32
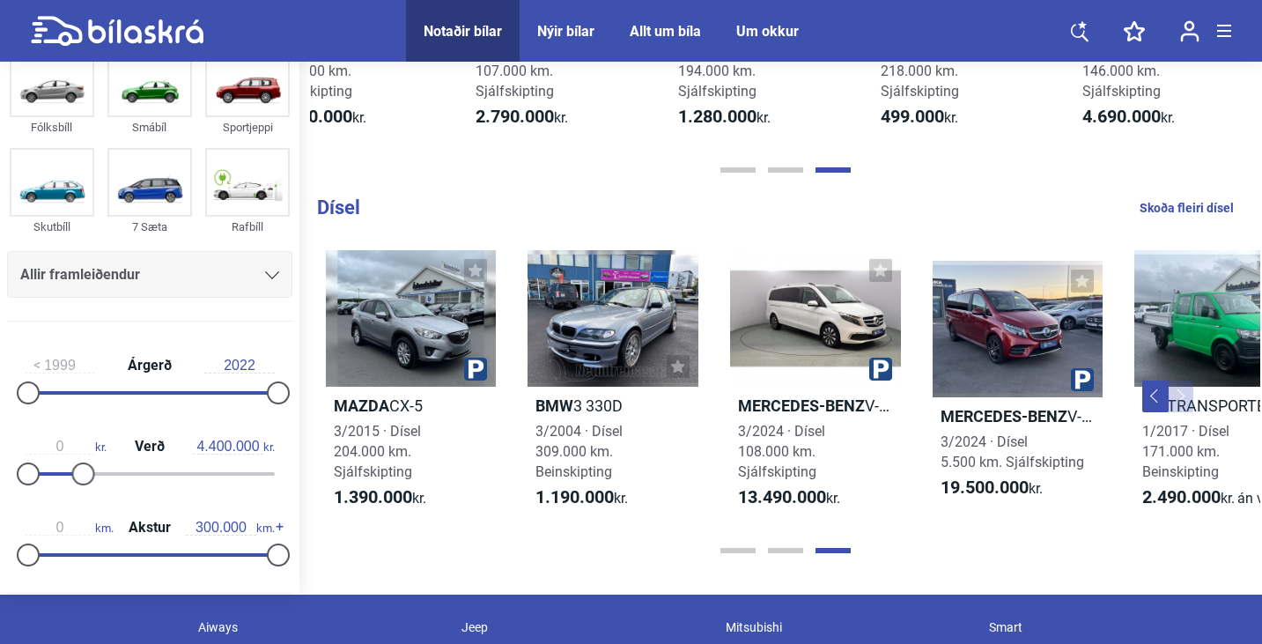
scroll to position [0, 1071]
